Goal: Use online tool/utility: Utilize a website feature to perform a specific function

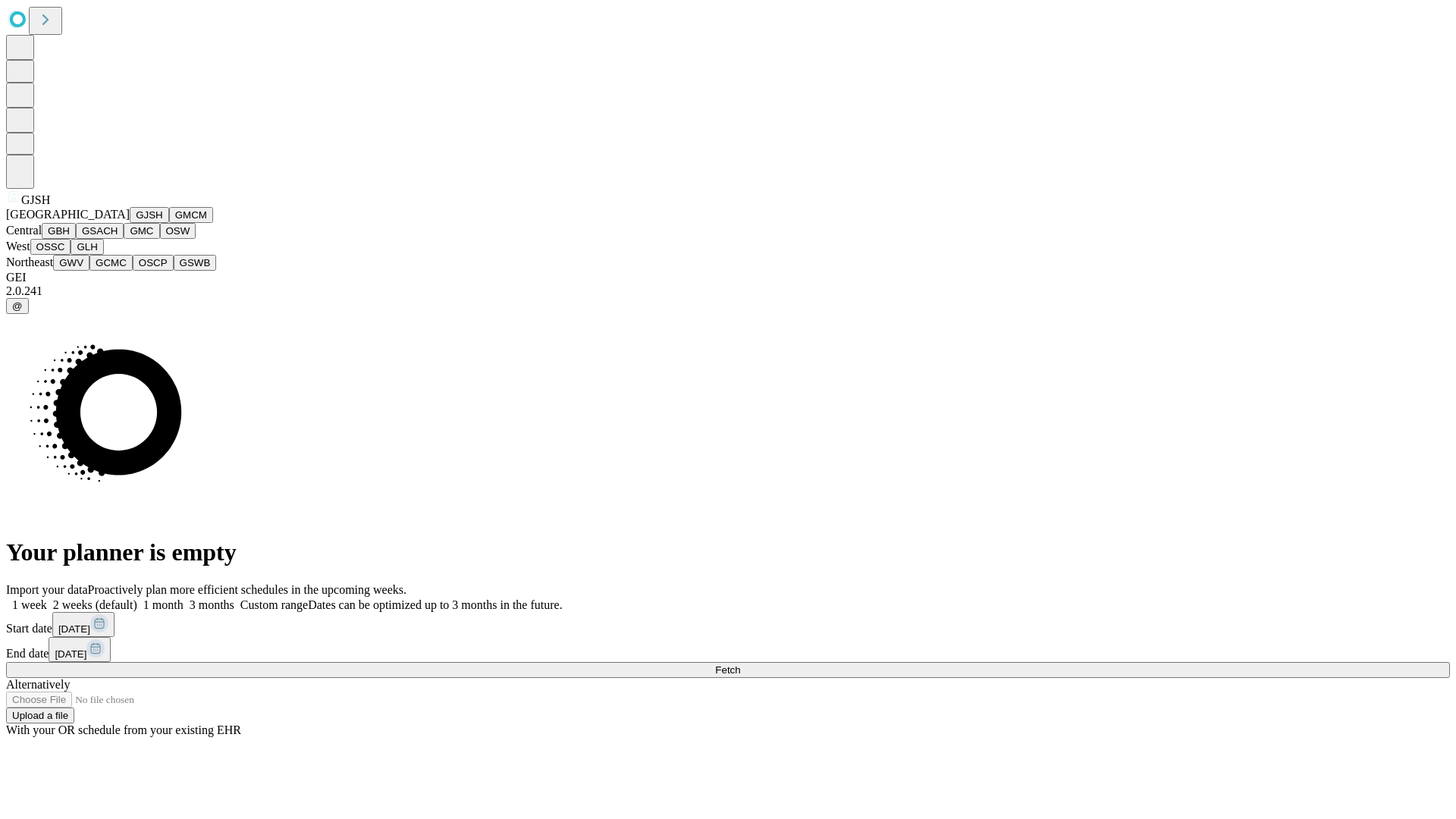
click at [129, 223] on button "GJSH" at bounding box center [149, 214] width 40 height 15
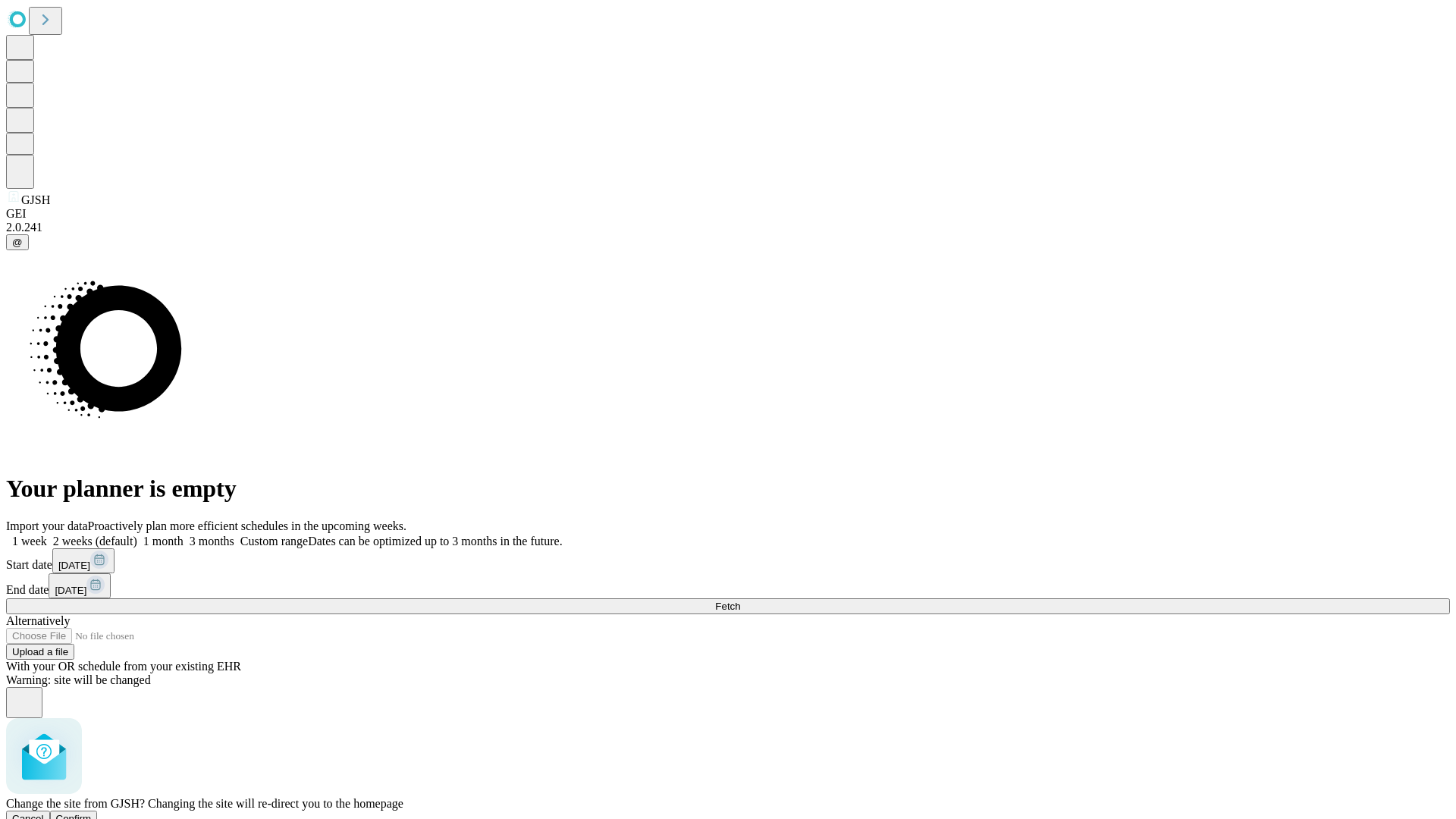
click at [92, 812] on span "Confirm" at bounding box center [73, 818] width 36 height 12
click at [184, 534] on label "1 month" at bounding box center [160, 540] width 46 height 13
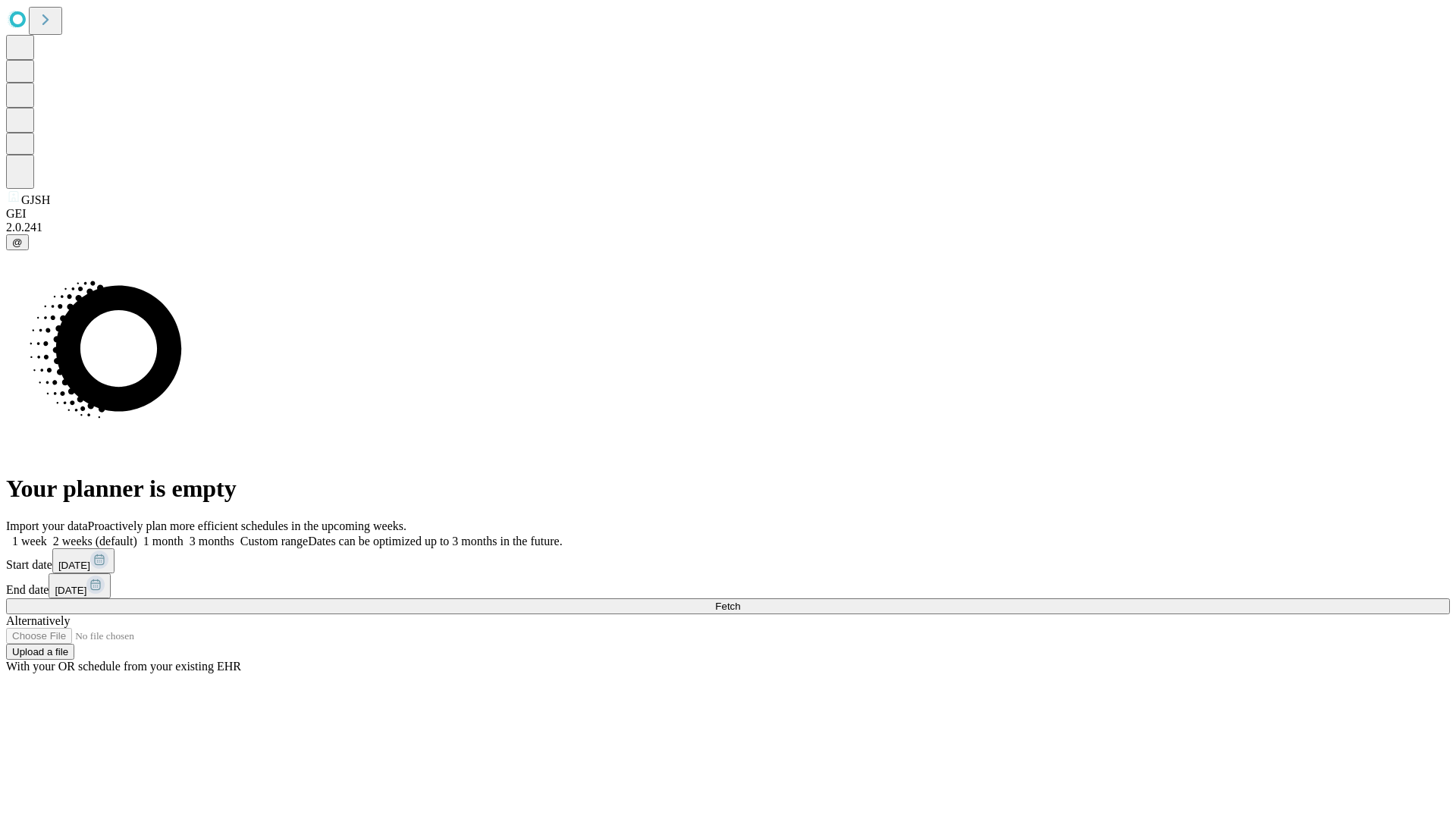
click at [740, 601] on span "Fetch" at bounding box center [728, 607] width 25 height 12
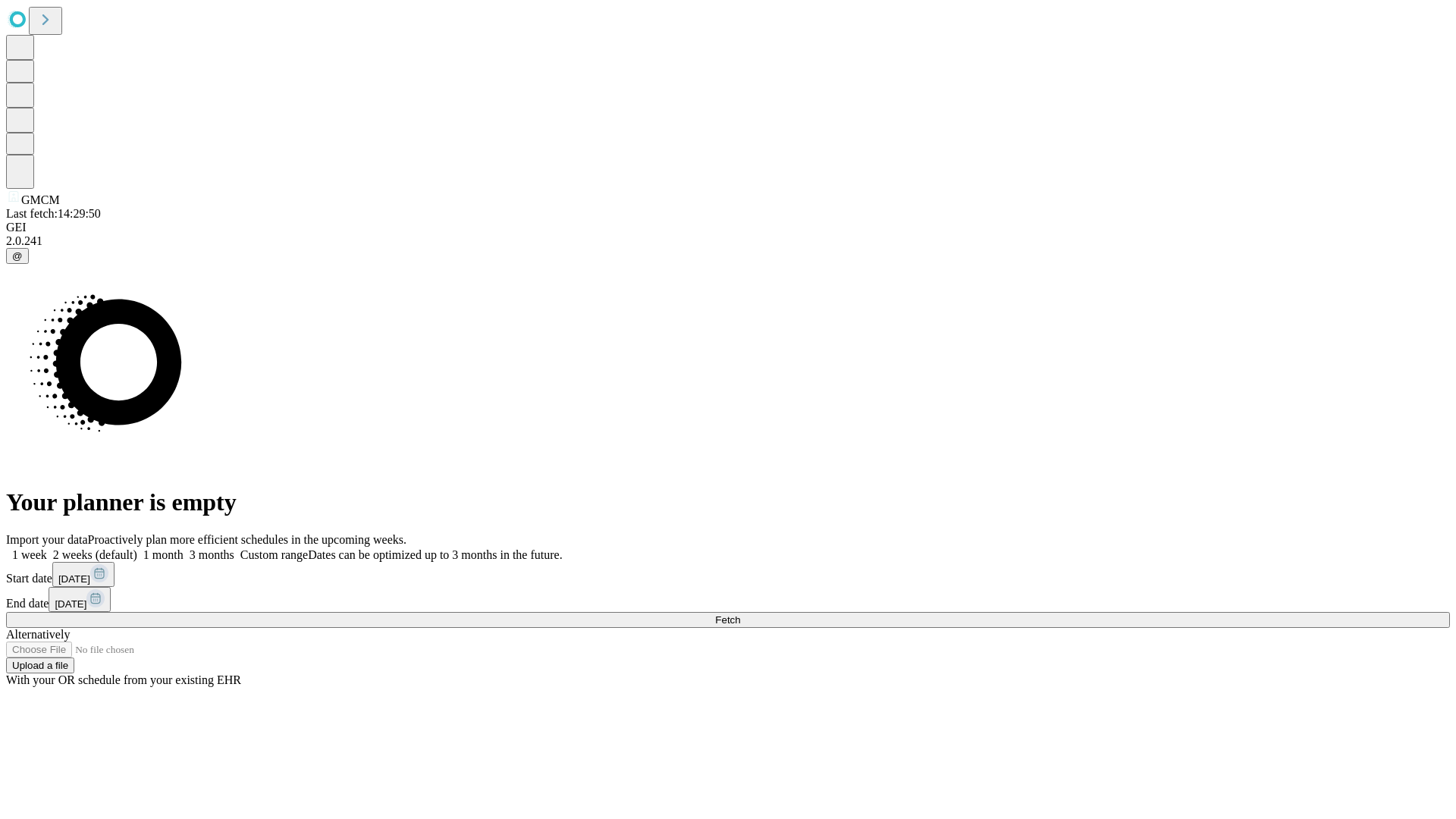
click at [184, 549] on label "1 month" at bounding box center [160, 554] width 46 height 13
click at [740, 614] on span "Fetch" at bounding box center [728, 620] width 25 height 12
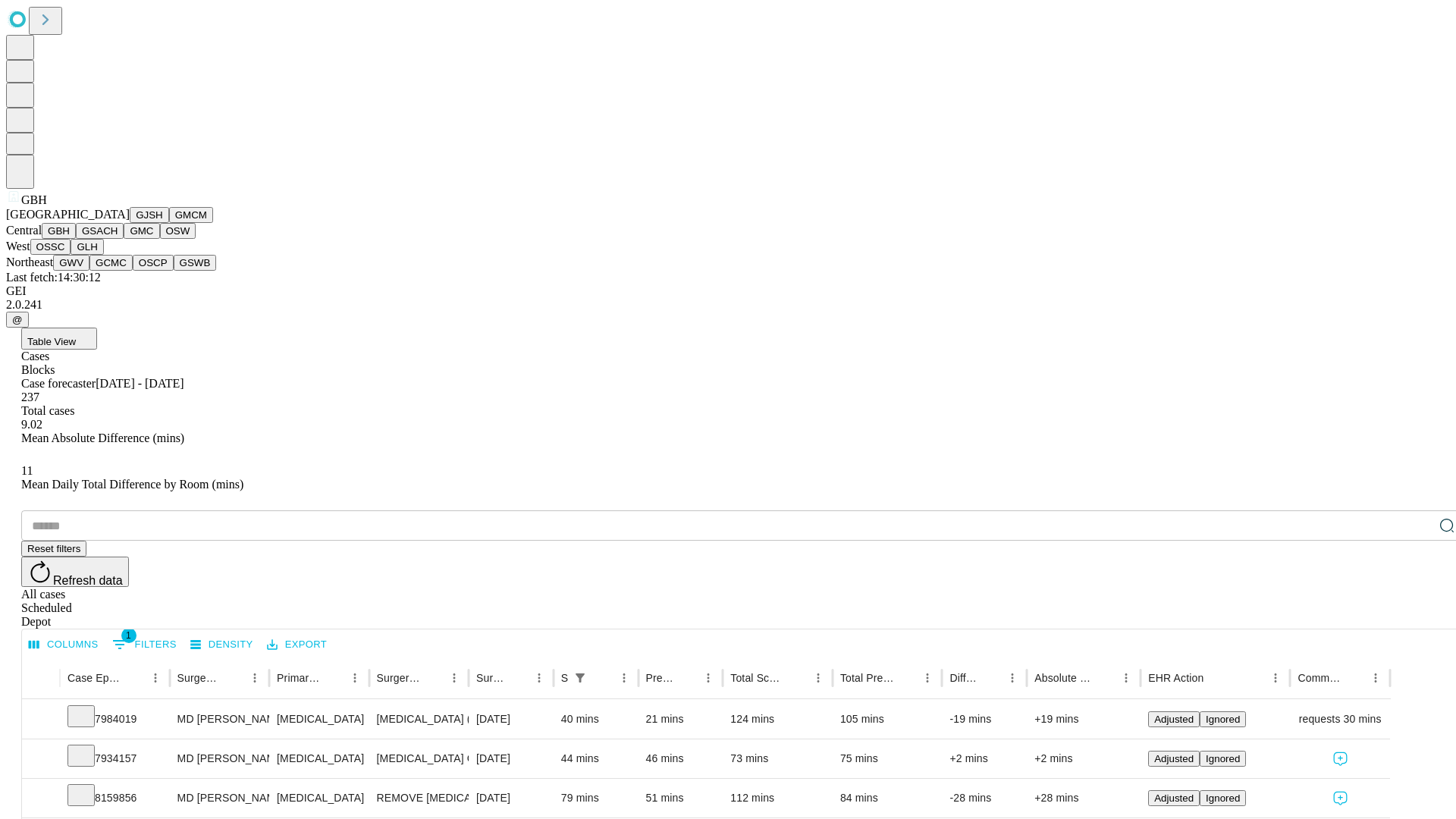
click at [118, 239] on button "GSACH" at bounding box center [99, 231] width 47 height 15
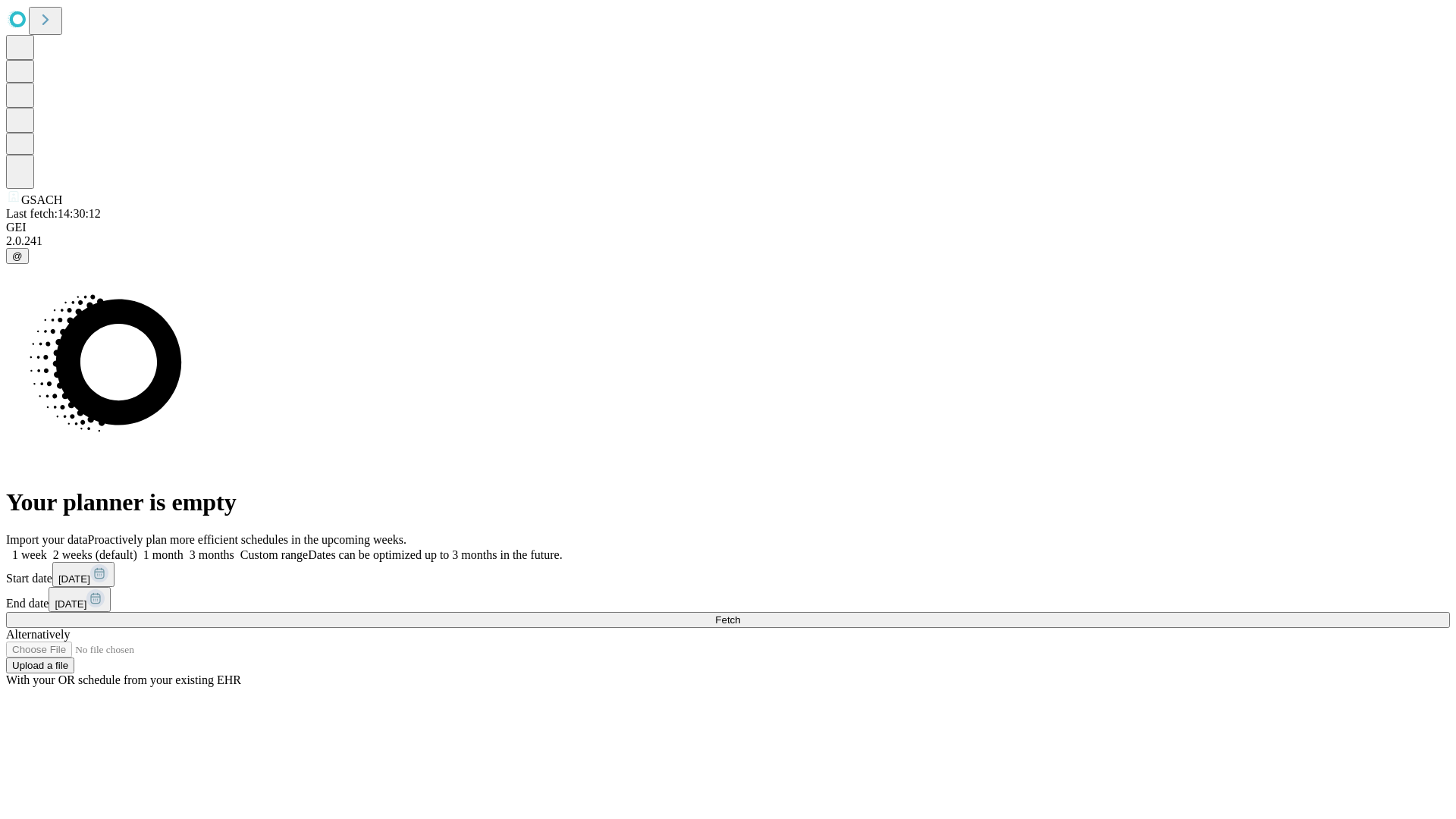
click at [184, 549] on label "1 month" at bounding box center [160, 554] width 46 height 13
click at [740, 614] on span "Fetch" at bounding box center [728, 620] width 25 height 12
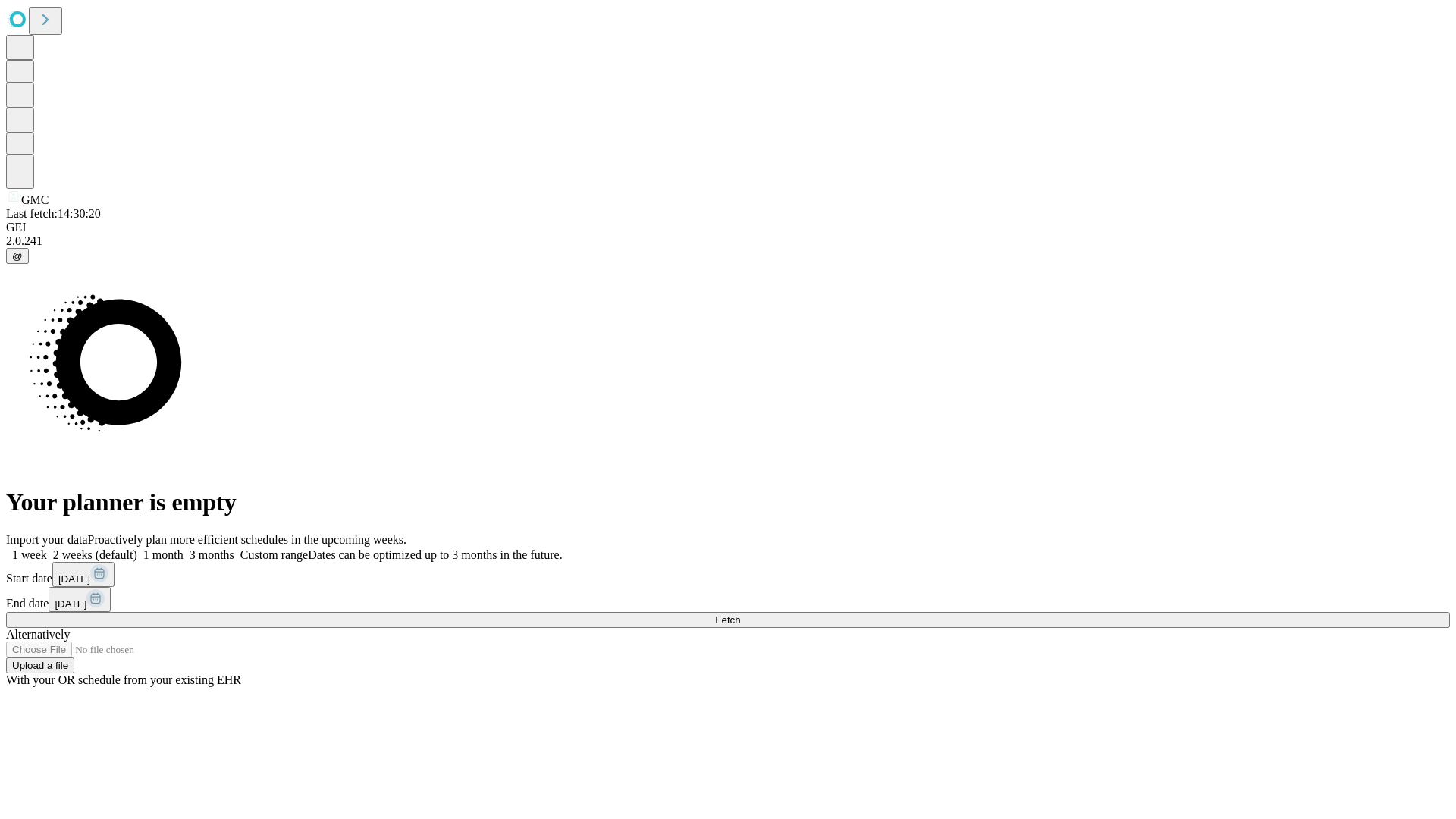
click at [740, 614] on span "Fetch" at bounding box center [728, 620] width 25 height 12
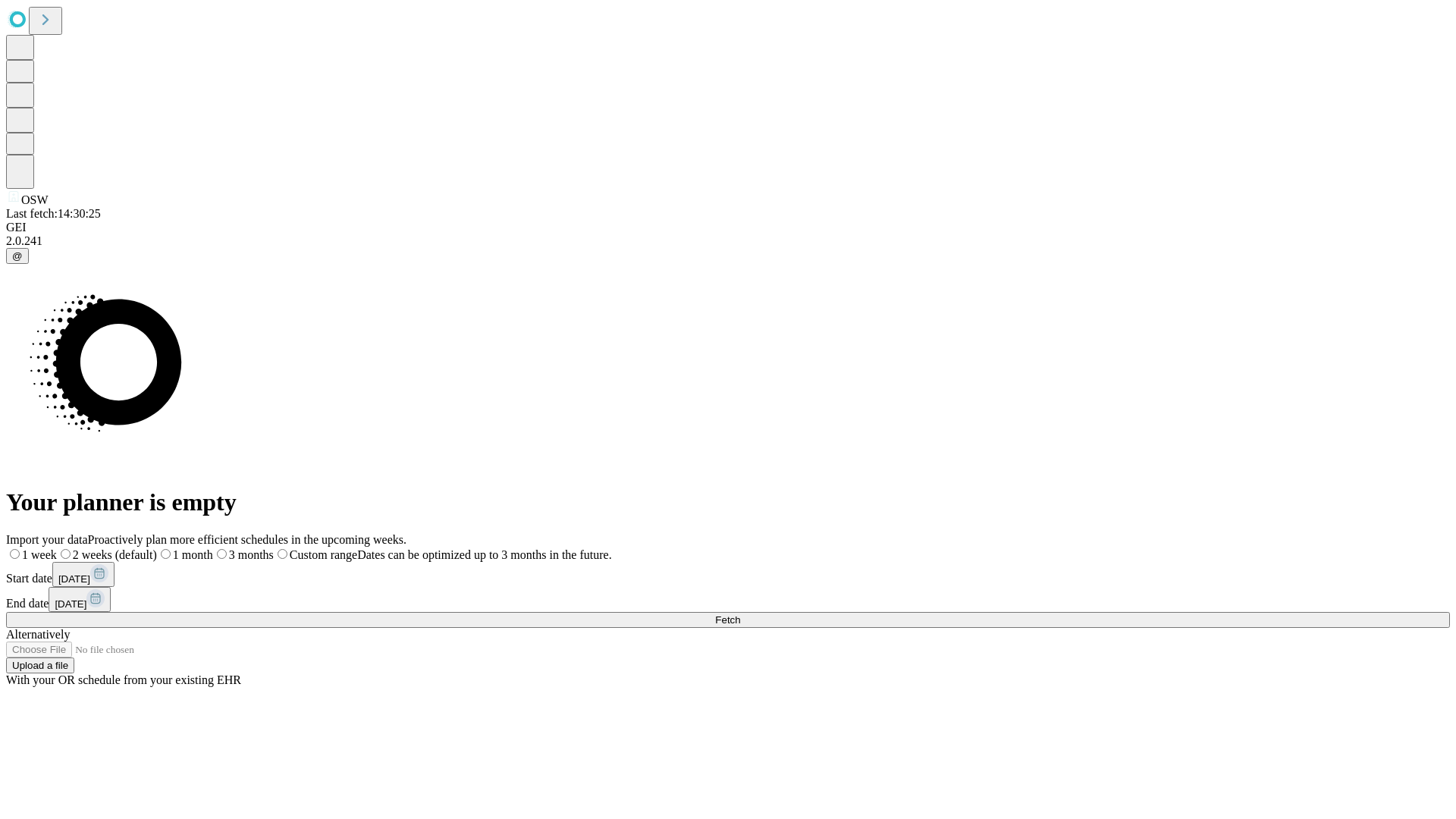
click at [214, 549] on label "1 month" at bounding box center [185, 554] width 56 height 13
click at [740, 614] on span "Fetch" at bounding box center [728, 620] width 25 height 12
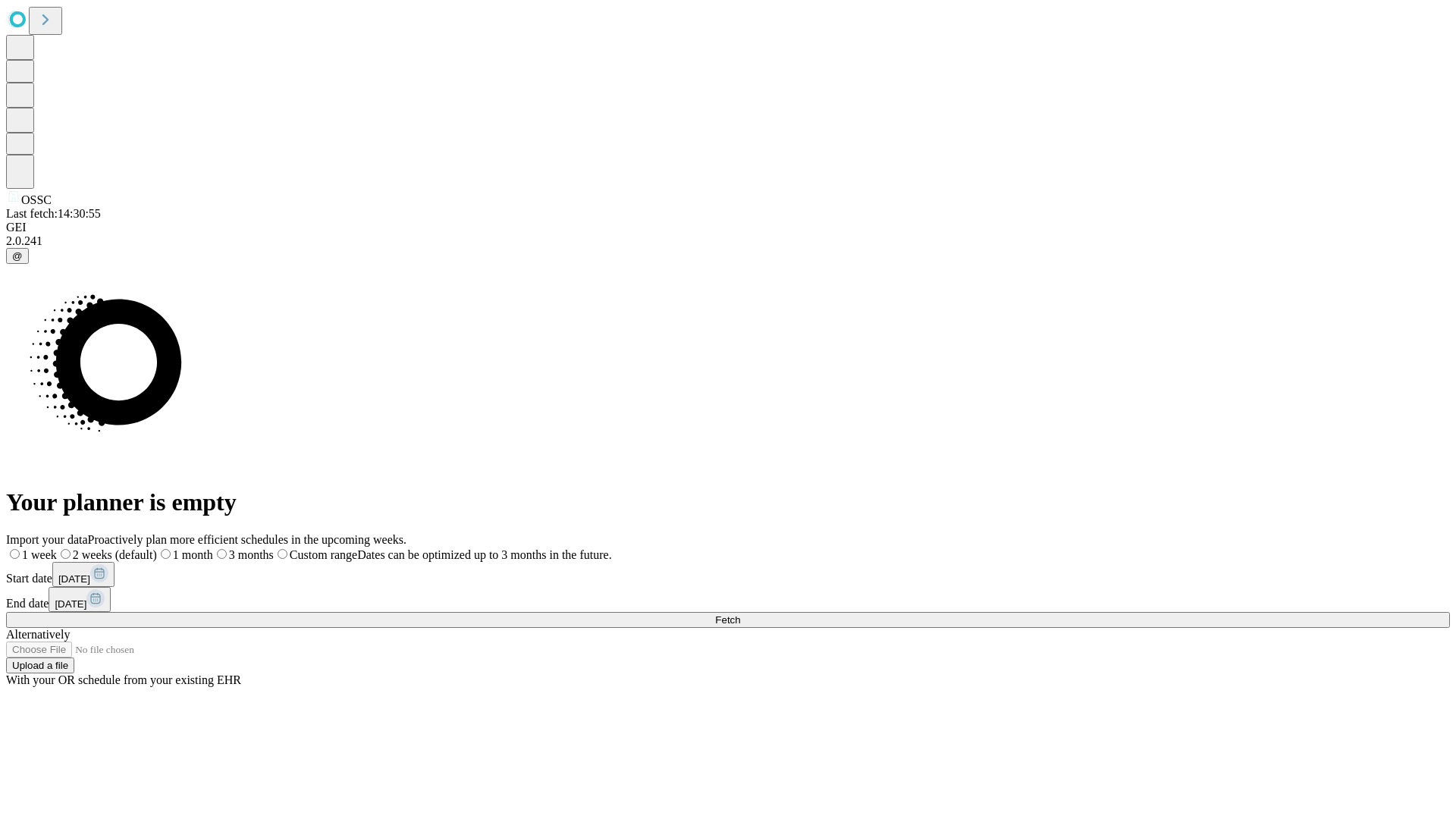
click at [214, 549] on label "1 month" at bounding box center [185, 554] width 56 height 13
click at [740, 614] on span "Fetch" at bounding box center [728, 620] width 25 height 12
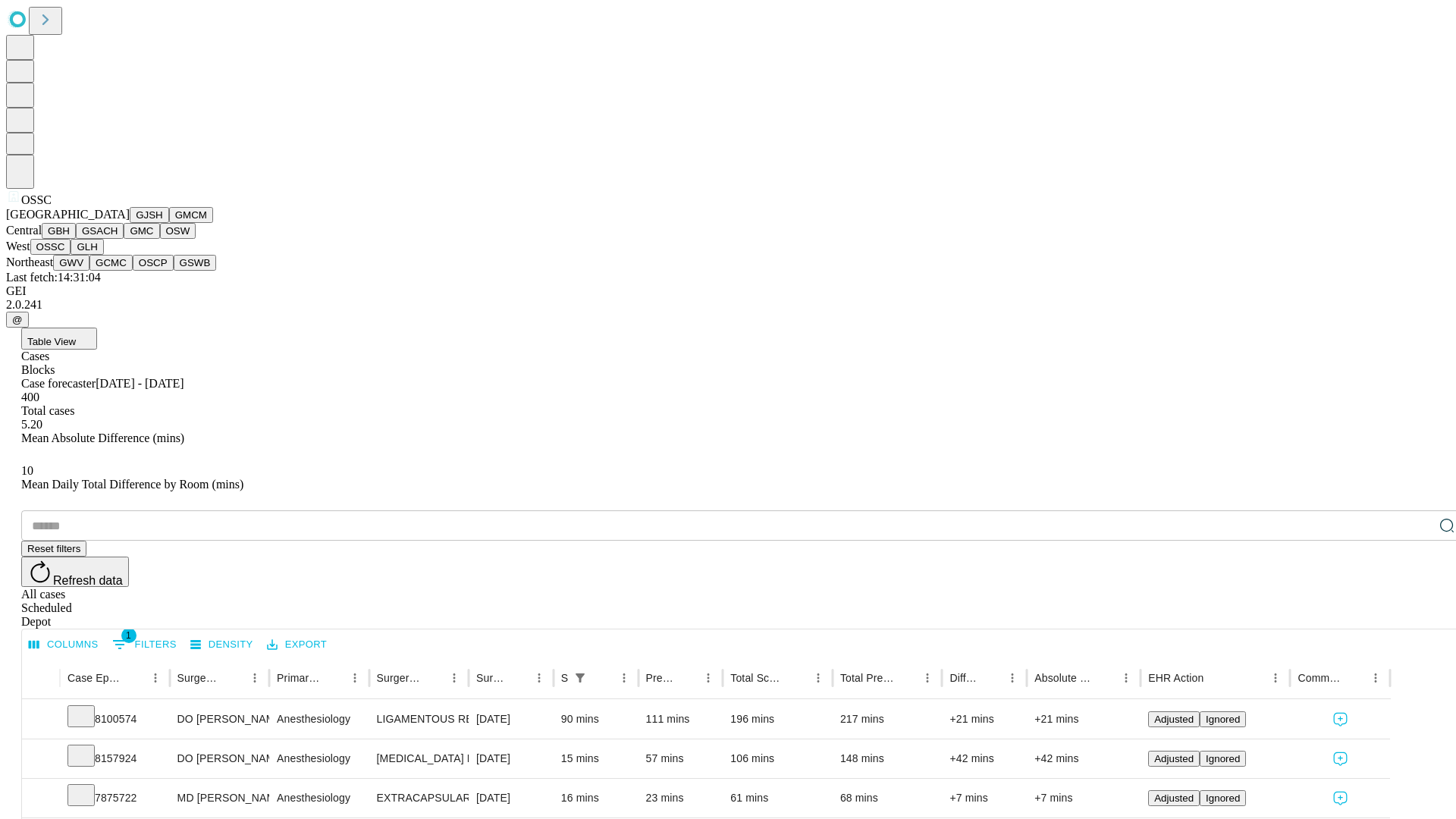
click at [103, 255] on button "GLH" at bounding box center [87, 246] width 33 height 15
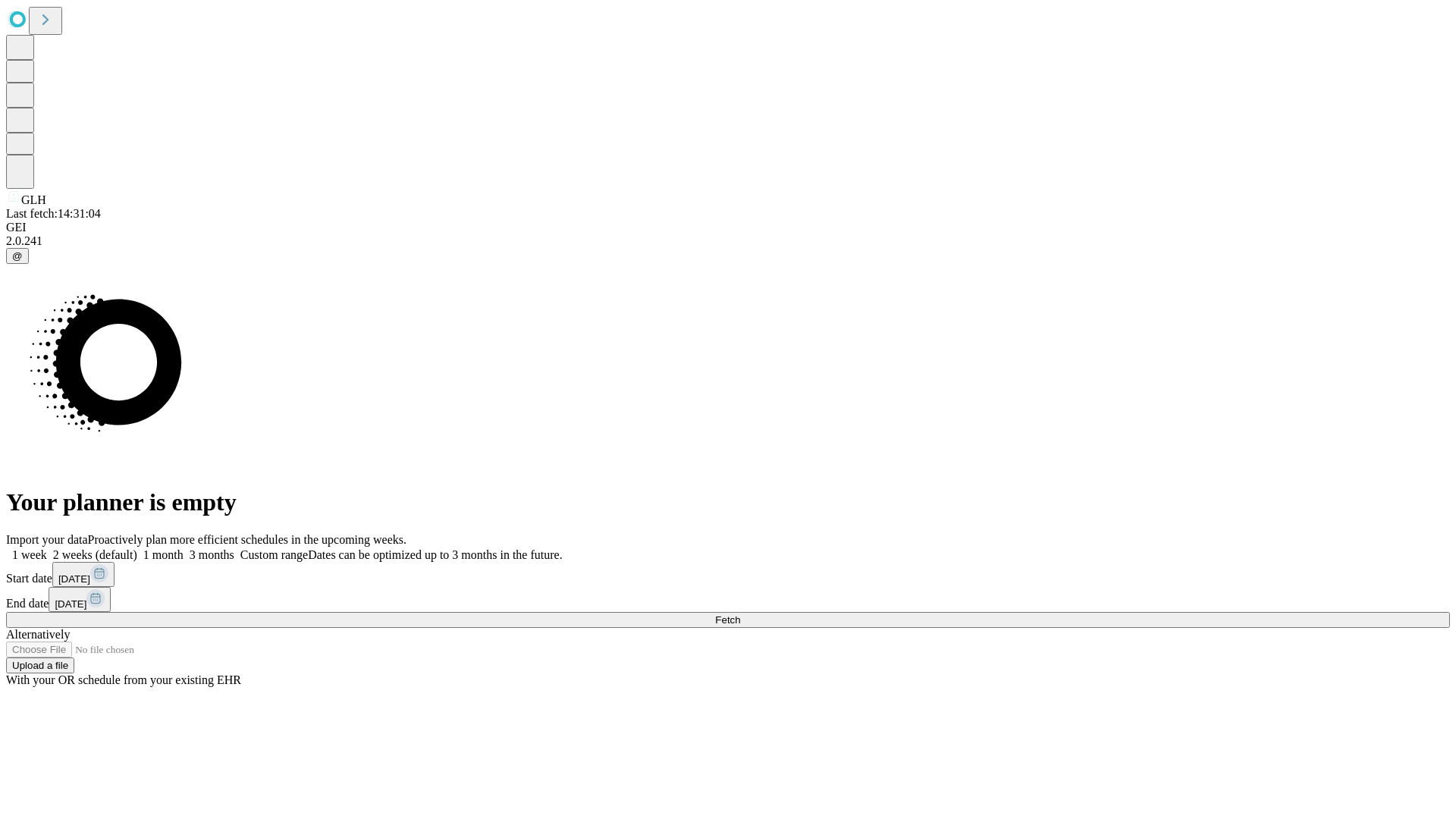
click at [740, 614] on span "Fetch" at bounding box center [728, 620] width 25 height 12
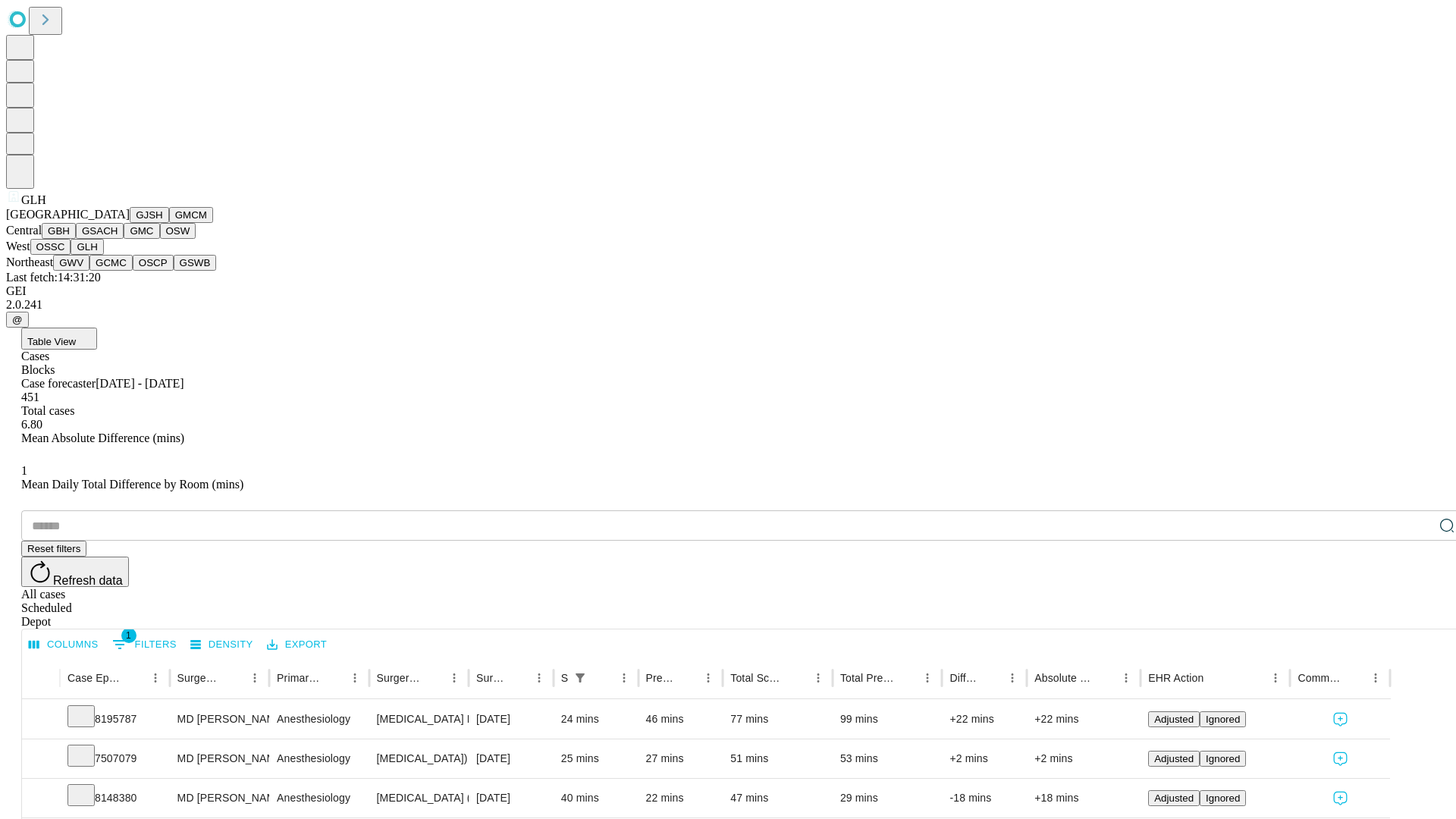
click at [90, 270] on button "GWV" at bounding box center [71, 263] width 37 height 15
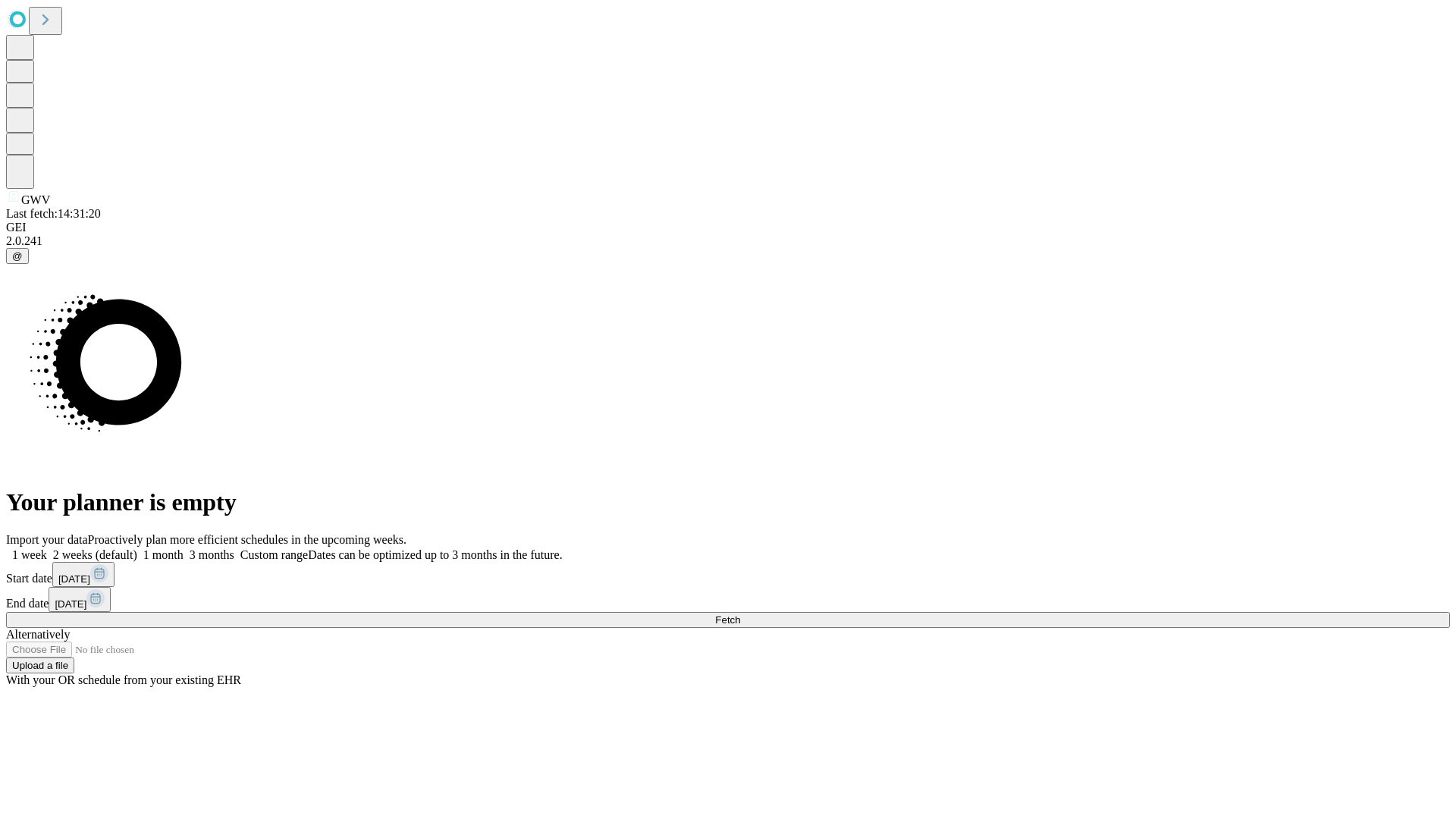
click at [184, 549] on label "1 month" at bounding box center [160, 554] width 46 height 13
click at [740, 614] on span "Fetch" at bounding box center [728, 620] width 25 height 12
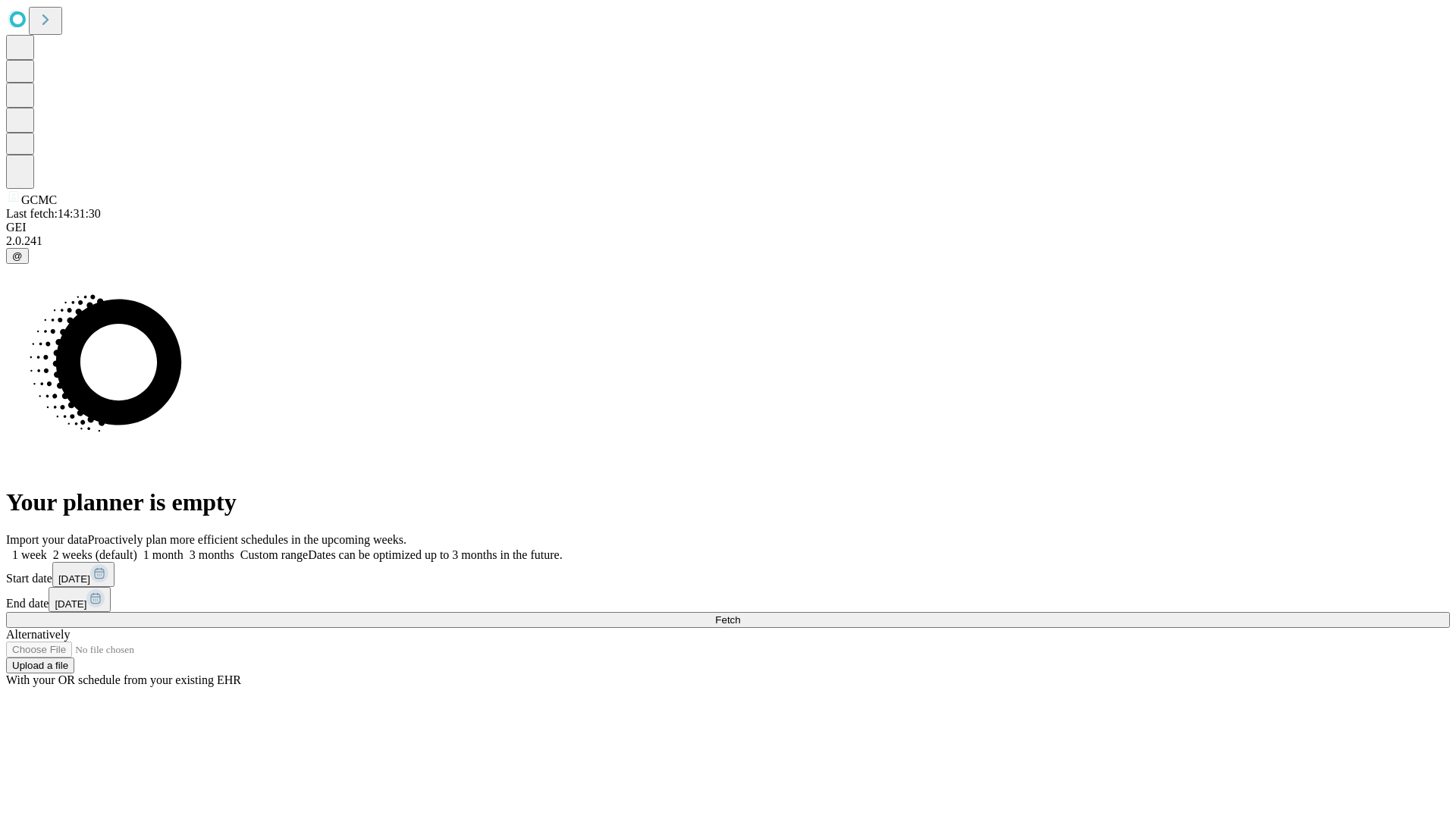
click at [184, 549] on label "1 month" at bounding box center [160, 554] width 46 height 13
click at [740, 614] on span "Fetch" at bounding box center [728, 620] width 25 height 12
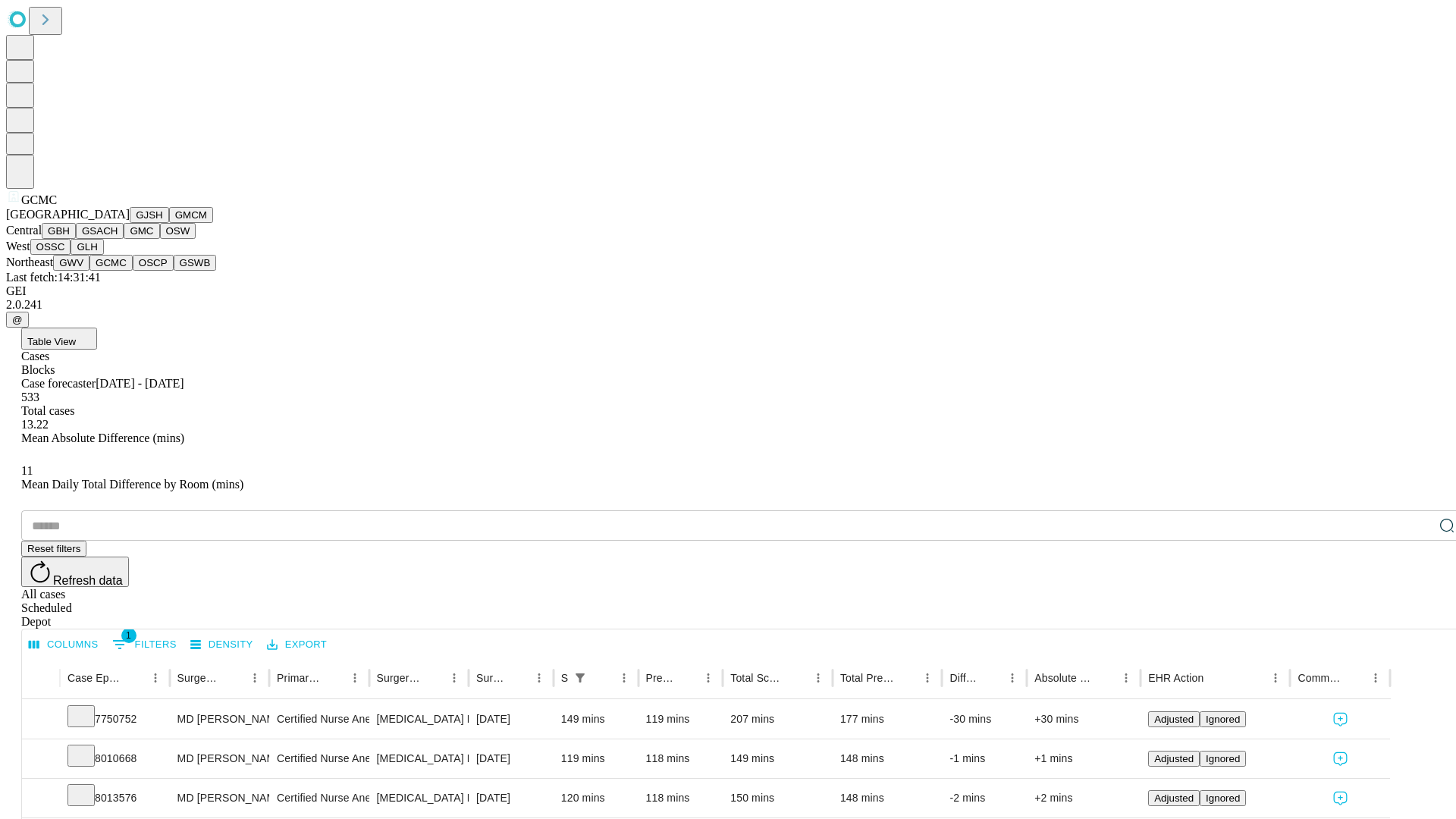
click at [132, 270] on button "OSCP" at bounding box center [153, 263] width 41 height 15
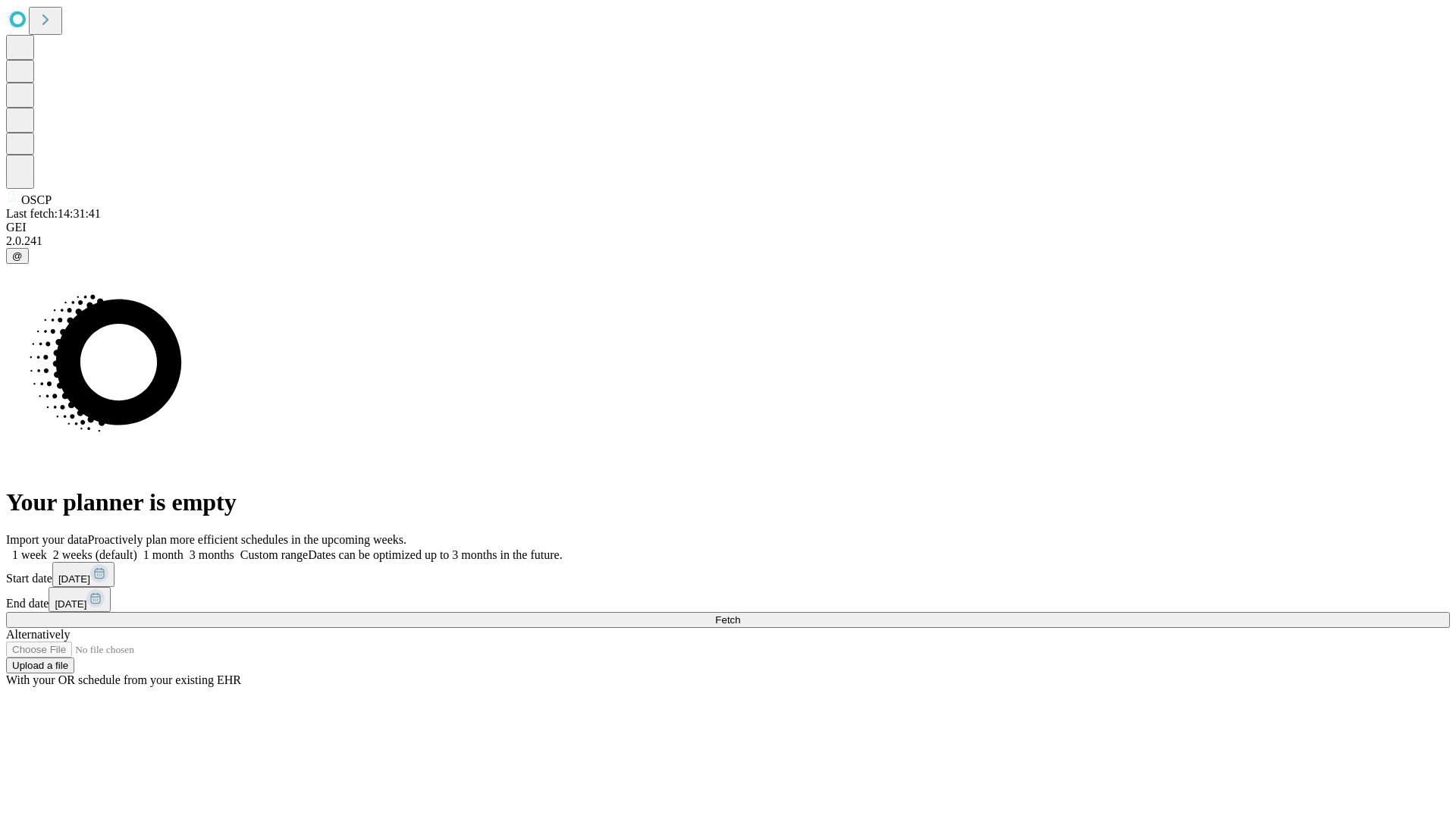
click at [740, 614] on span "Fetch" at bounding box center [728, 620] width 25 height 12
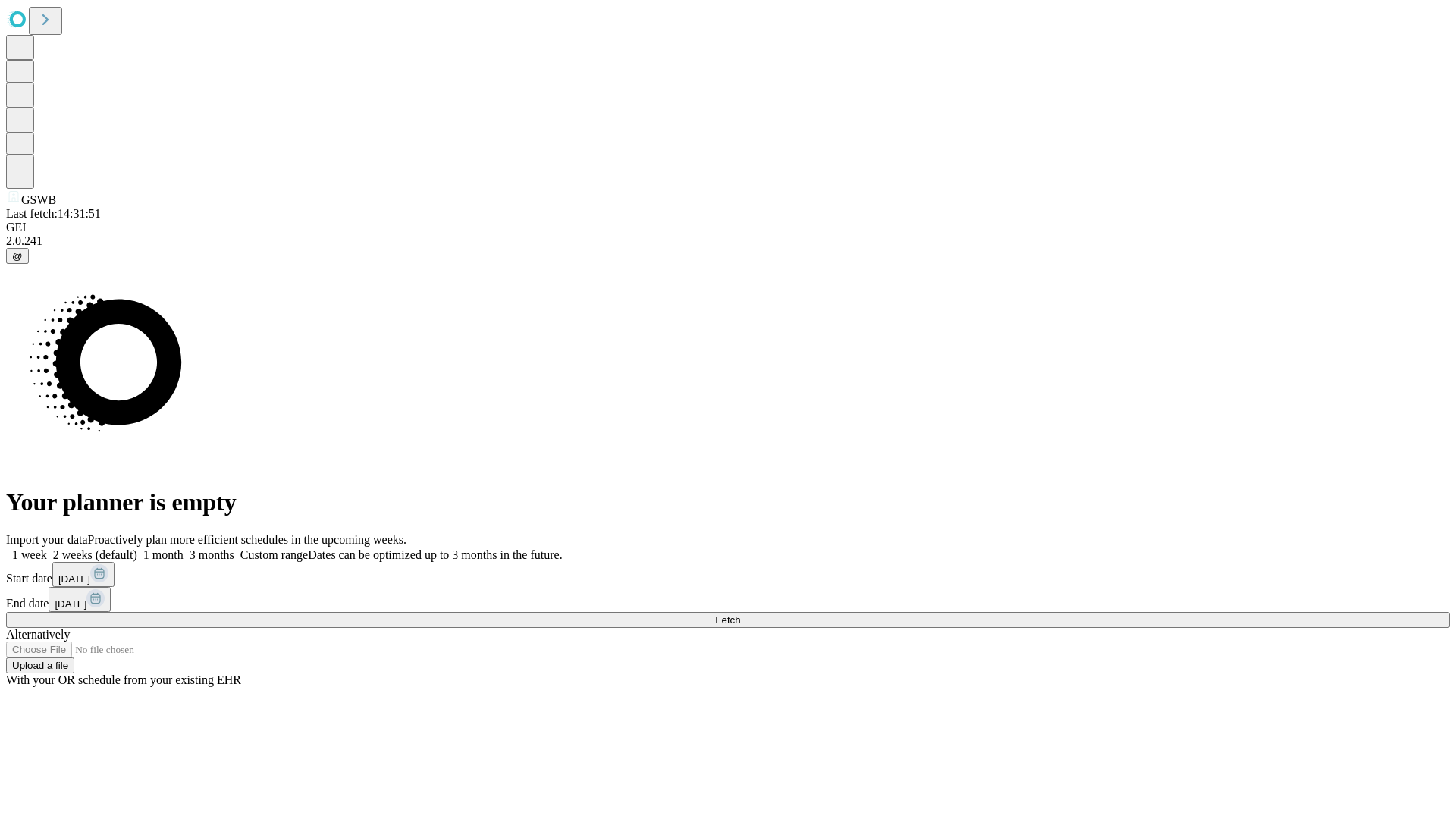
click at [184, 549] on label "1 month" at bounding box center [160, 554] width 46 height 13
click at [740, 614] on span "Fetch" at bounding box center [728, 620] width 25 height 12
